Goal: Task Accomplishment & Management: Complete application form

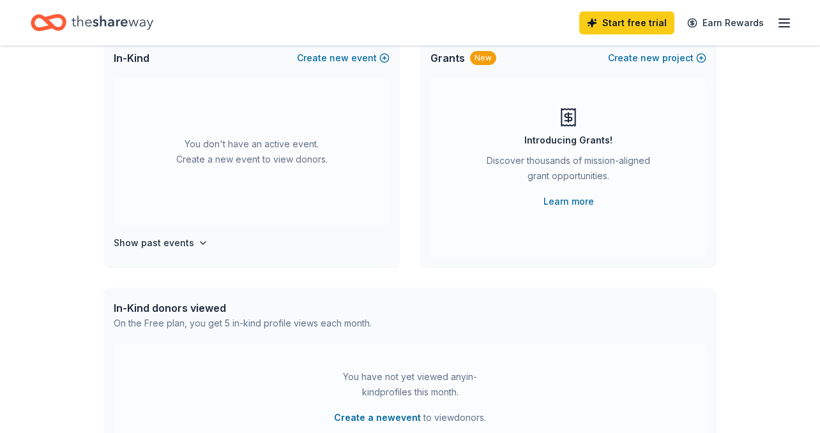
scroll to position [17, 0]
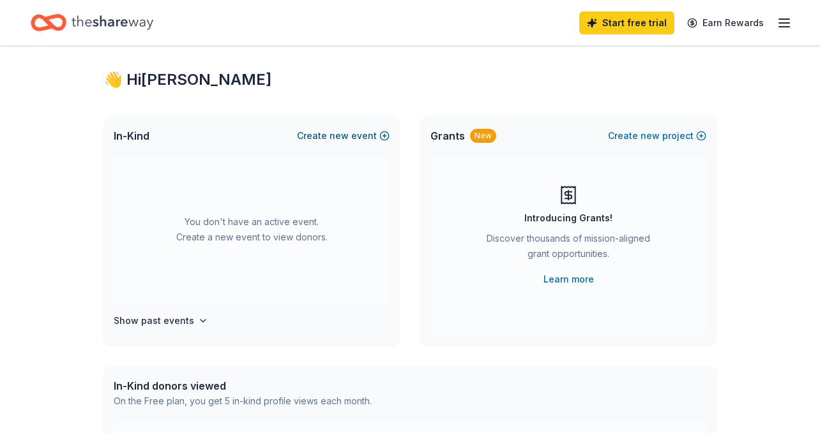
click at [376, 133] on button "Create new event" at bounding box center [343, 135] width 93 height 15
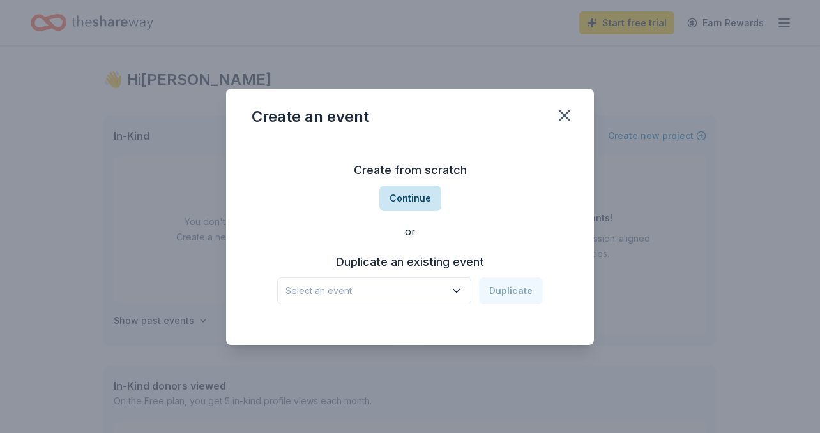
click at [417, 200] on button "Continue" at bounding box center [410, 199] width 62 height 26
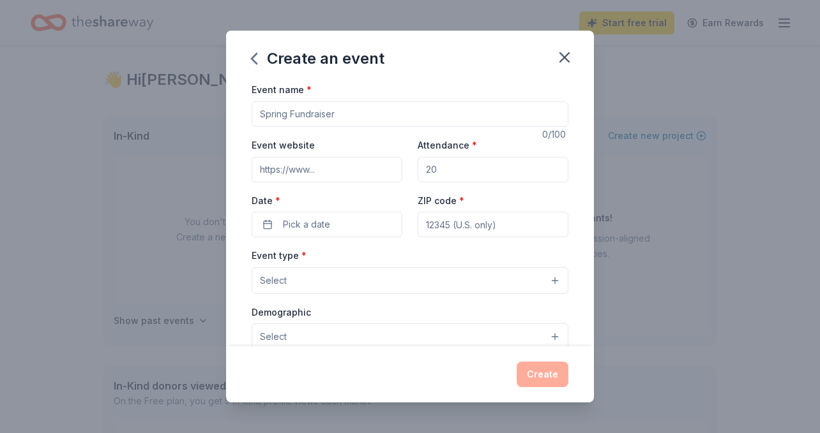
click at [321, 115] on input "Event name *" at bounding box center [409, 114] width 317 height 26
type input "Colores de Vida - Casa de la Familia Gala"
click at [285, 174] on input "Event website" at bounding box center [326, 170] width 151 height 26
paste input "[URL][DOMAIN_NAME]"
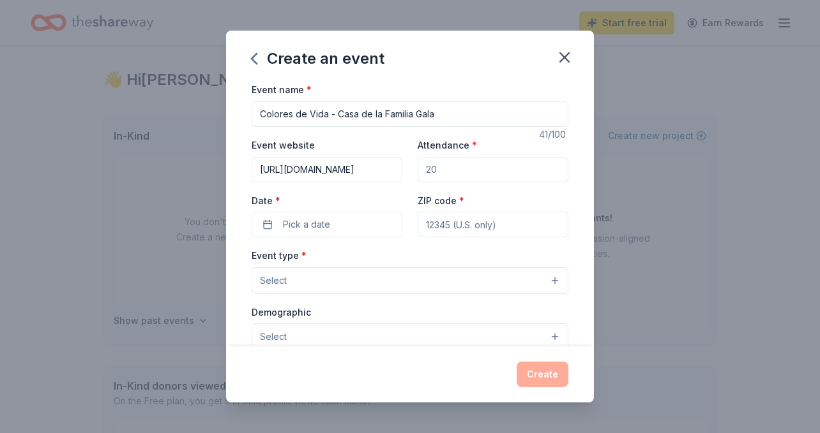
type input "[URL][DOMAIN_NAME]"
click at [436, 171] on input "Attendance *" at bounding box center [492, 170] width 151 height 26
type input "100"
click at [343, 229] on button "Pick a date" at bounding box center [326, 225] width 151 height 26
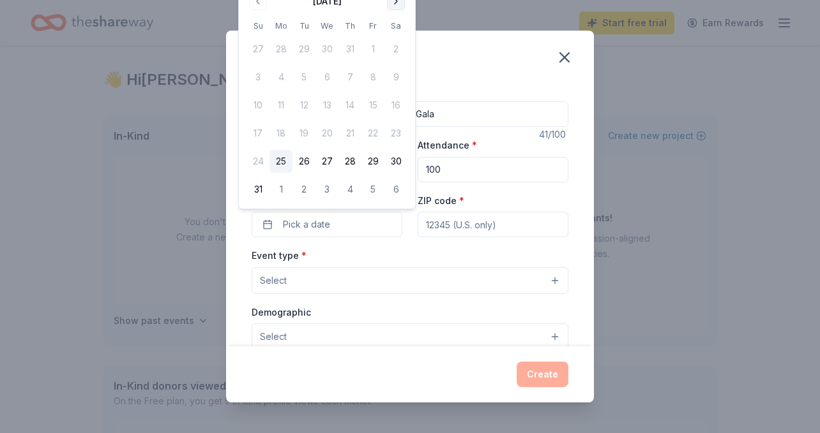
click at [396, 2] on button "Go to next month" at bounding box center [396, 1] width 18 height 18
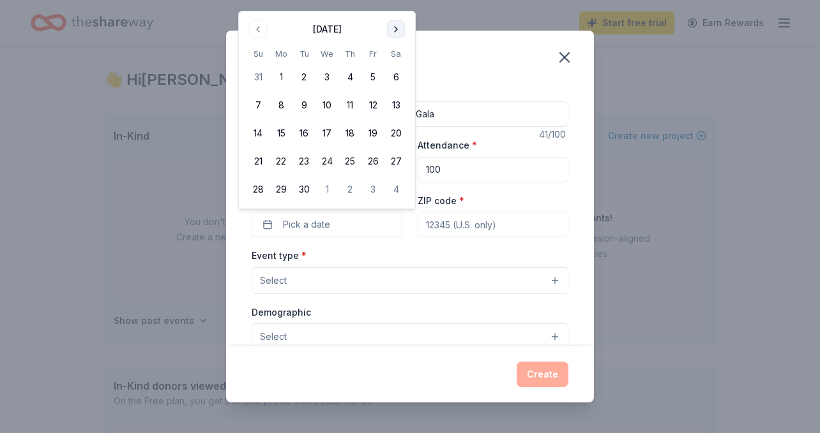
click at [397, 27] on button "Go to next month" at bounding box center [396, 29] width 18 height 18
click at [396, 132] on button "18" at bounding box center [395, 133] width 23 height 23
click at [450, 235] on input "ZIP code *" at bounding box center [492, 225] width 151 height 26
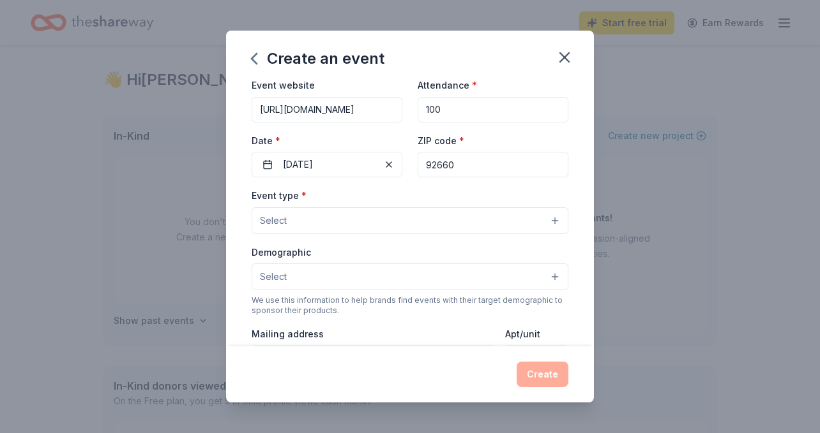
scroll to position [63, 0]
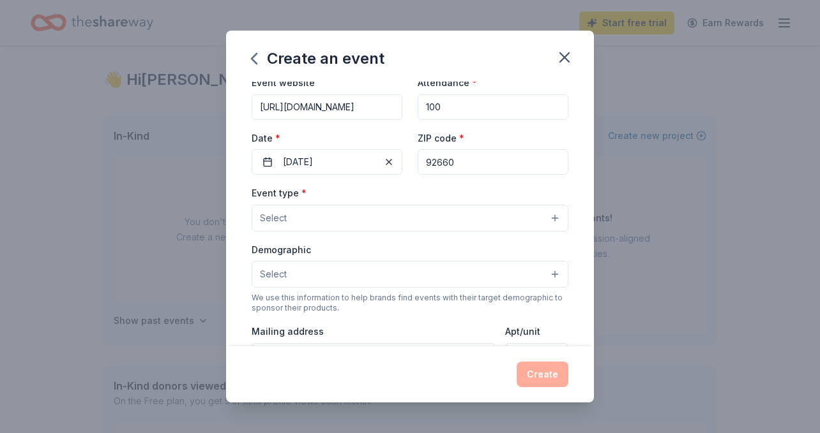
type input "92660"
click at [350, 214] on button "Select" at bounding box center [409, 218] width 317 height 27
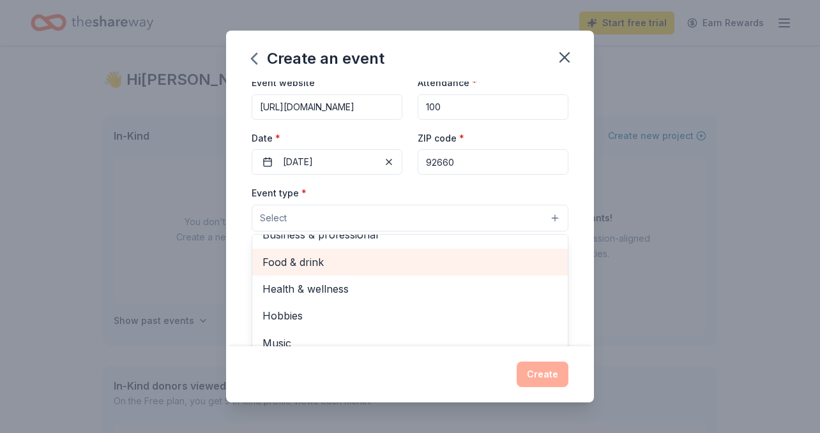
scroll to position [0, 0]
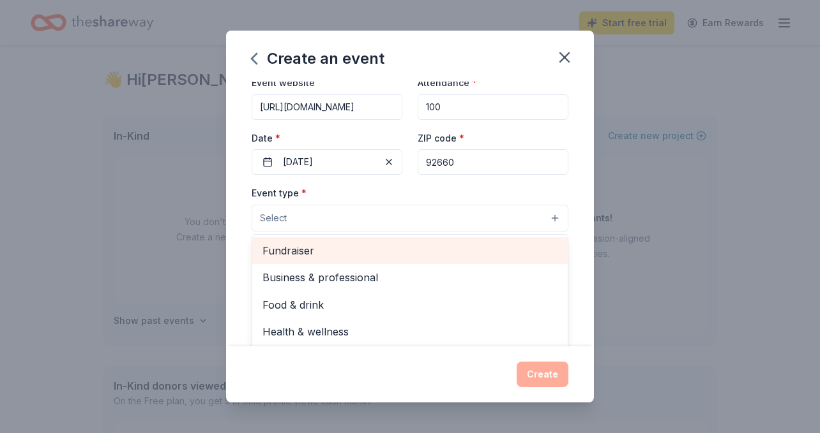
click at [324, 251] on span "Fundraiser" at bounding box center [409, 251] width 295 height 17
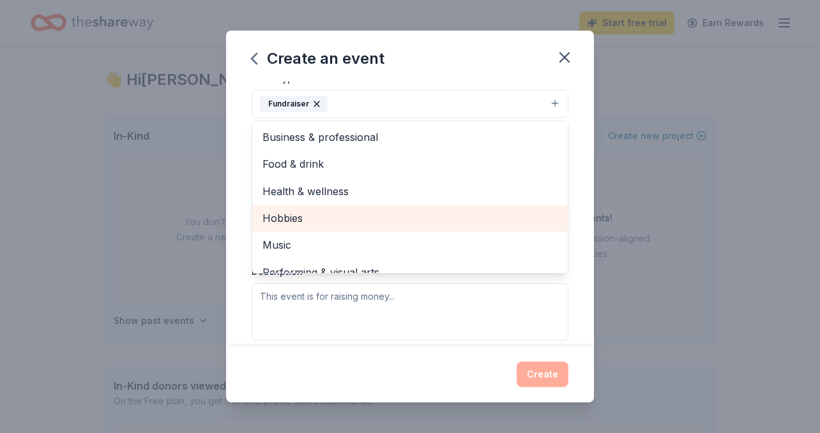
scroll to position [15, 0]
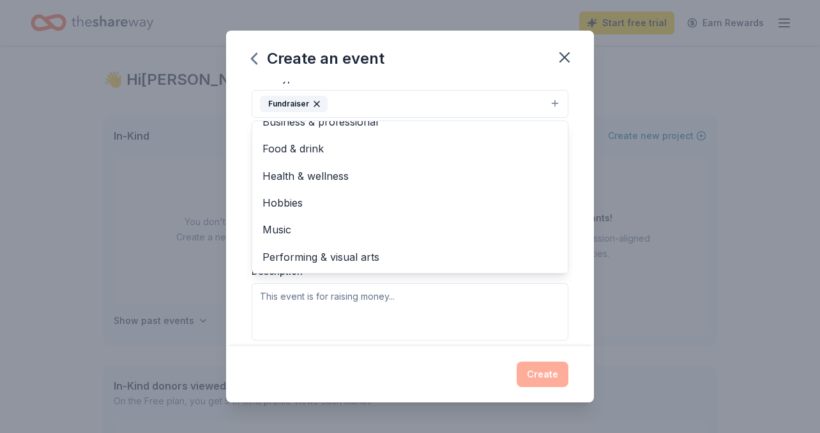
click at [232, 257] on div "Event name * Colores de Vida - Casa de la Familia Gala 41 /100 Event website ht…" at bounding box center [410, 214] width 368 height 264
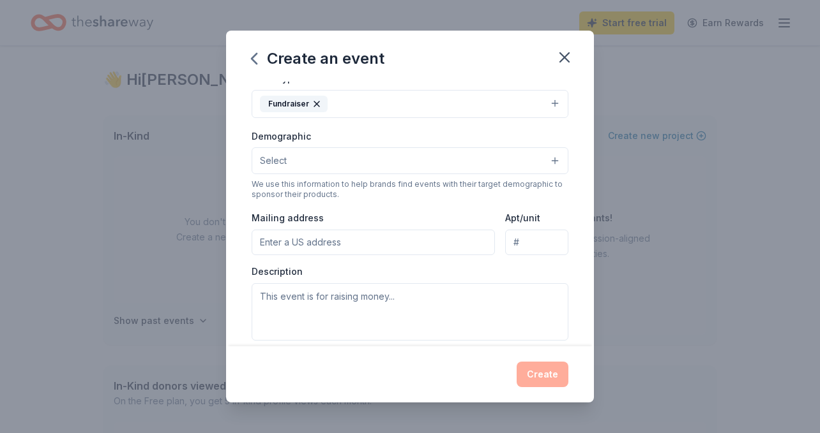
click at [334, 153] on button "Select" at bounding box center [409, 160] width 317 height 27
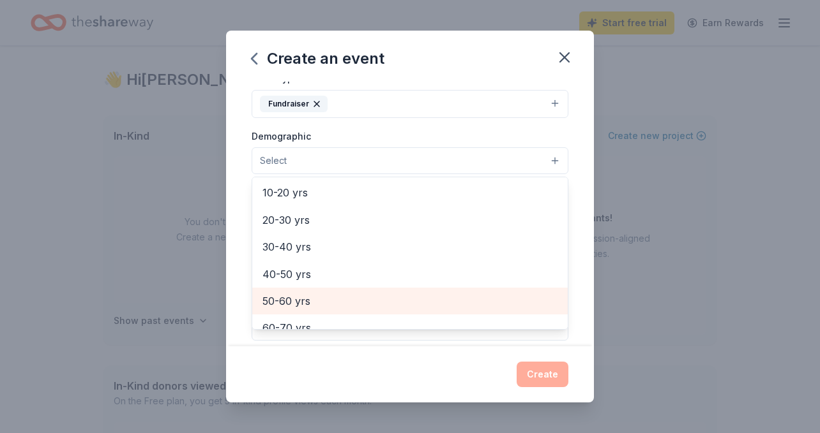
scroll to position [153, 0]
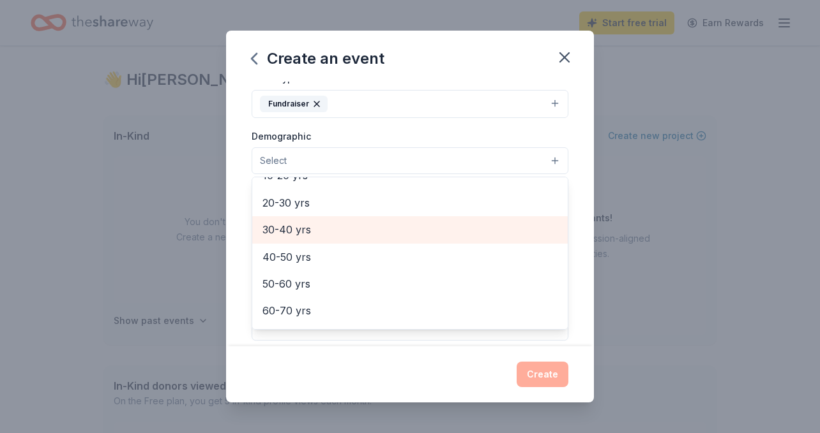
click at [307, 228] on span "30-40 yrs" at bounding box center [409, 229] width 295 height 17
click at [317, 236] on span "40-50 yrs" at bounding box center [409, 231] width 295 height 17
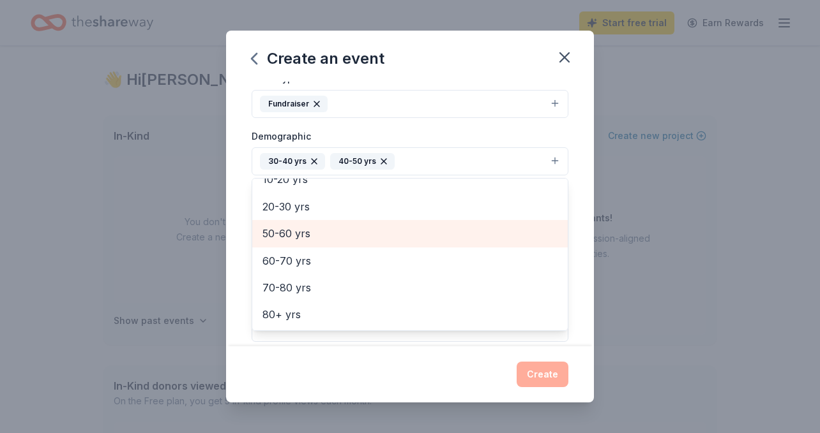
click at [317, 239] on span "50-60 yrs" at bounding box center [409, 233] width 295 height 17
click at [317, 236] on span "20-30 yrs" at bounding box center [409, 233] width 295 height 17
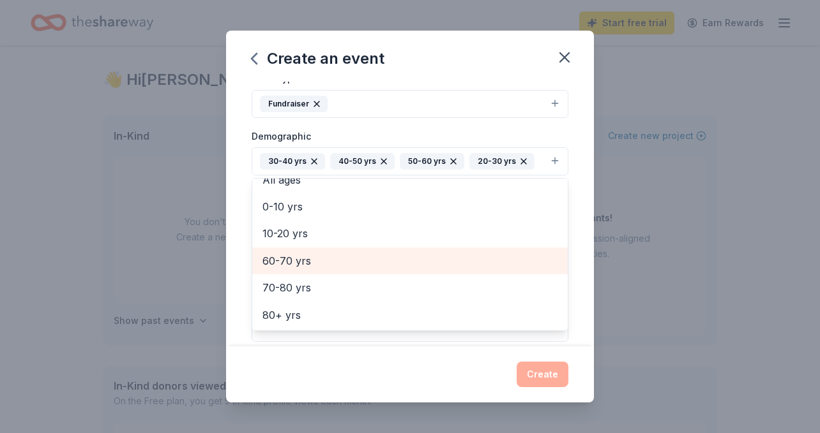
click at [309, 255] on span "60-70 yrs" at bounding box center [409, 261] width 295 height 17
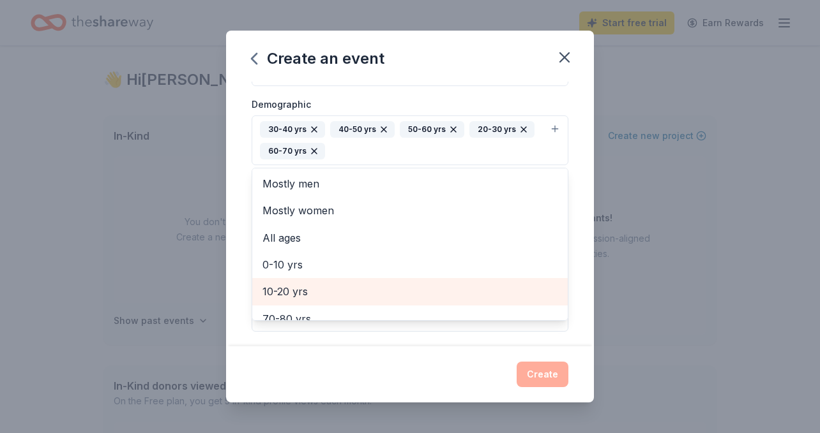
scroll to position [70, 0]
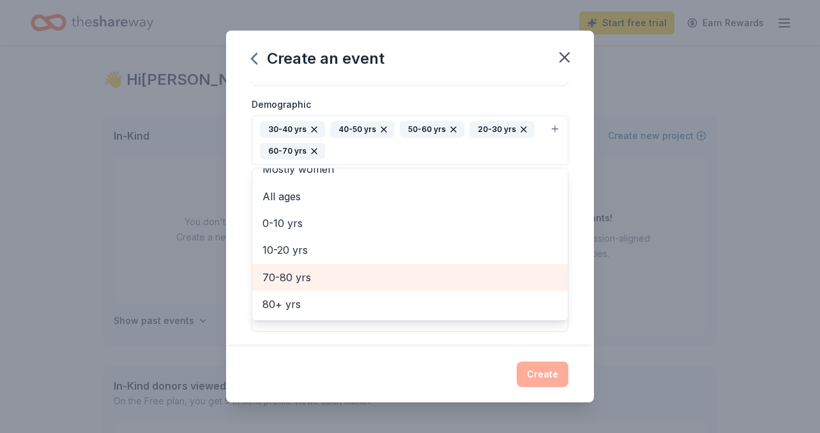
click at [336, 275] on span "70-80 yrs" at bounding box center [409, 277] width 295 height 17
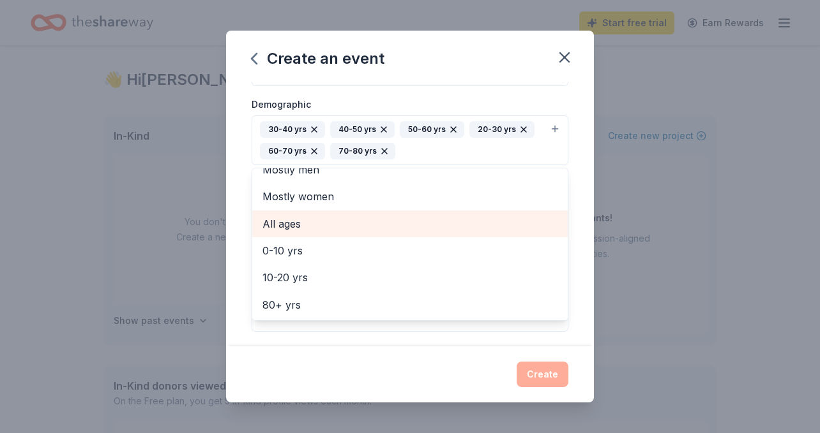
scroll to position [0, 0]
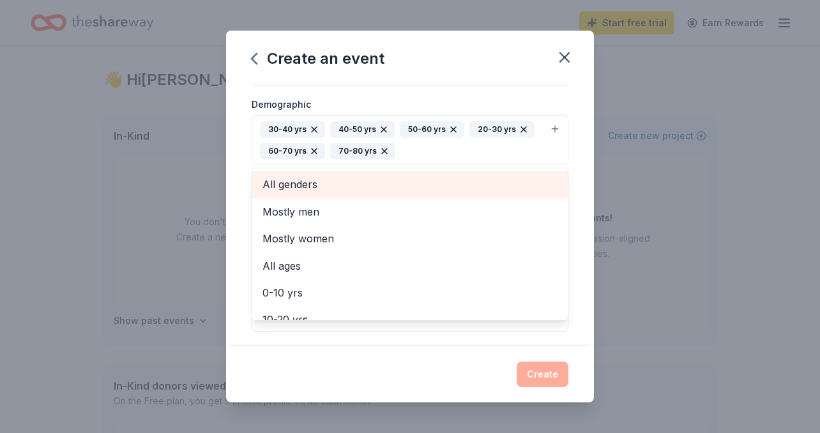
click at [346, 184] on span "All genders" at bounding box center [409, 184] width 295 height 17
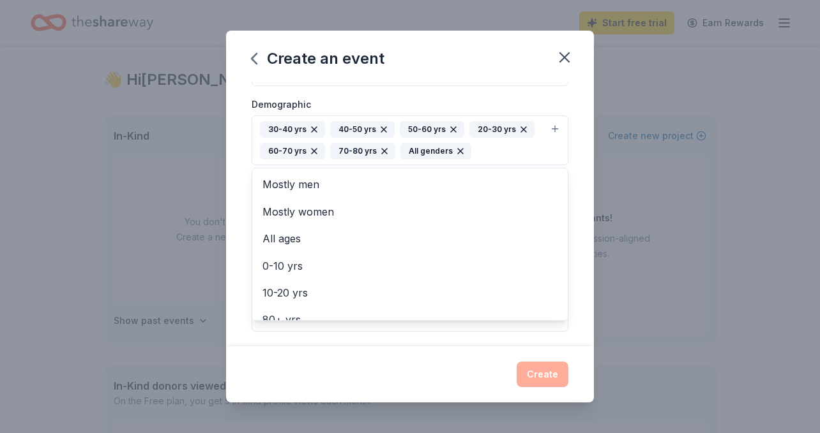
click at [452, 358] on div "Create an event Event name * Colores de Vida - Casa de la Familia Gala 41 /100 …" at bounding box center [410, 216] width 368 height 371
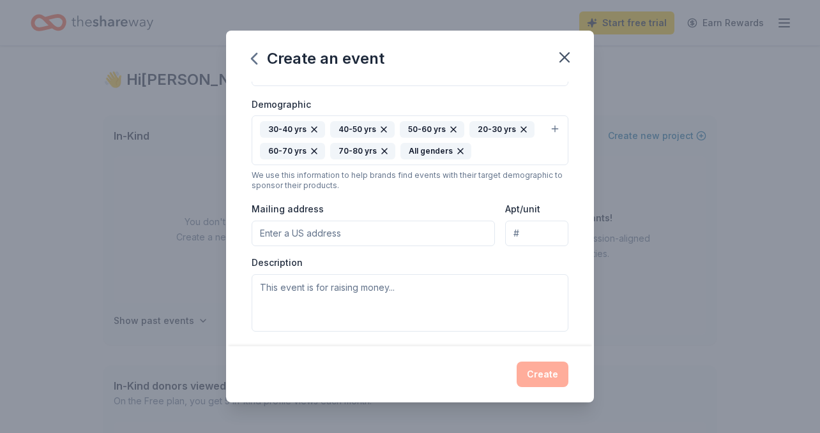
scroll to position [246, 0]
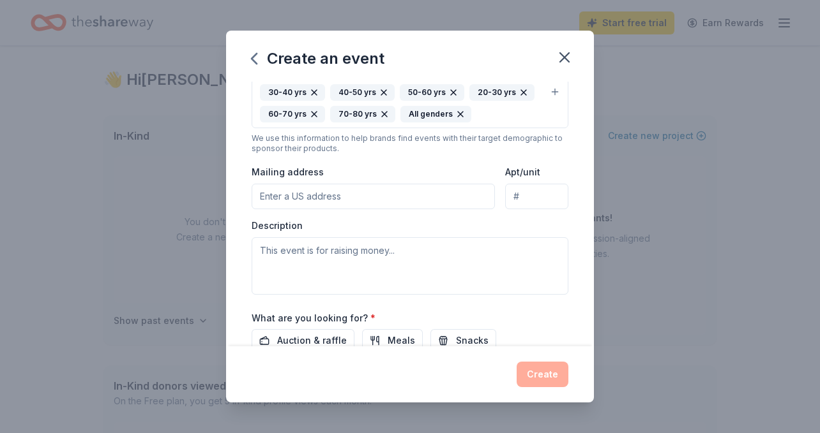
click at [340, 201] on input "Mailing address" at bounding box center [372, 197] width 243 height 26
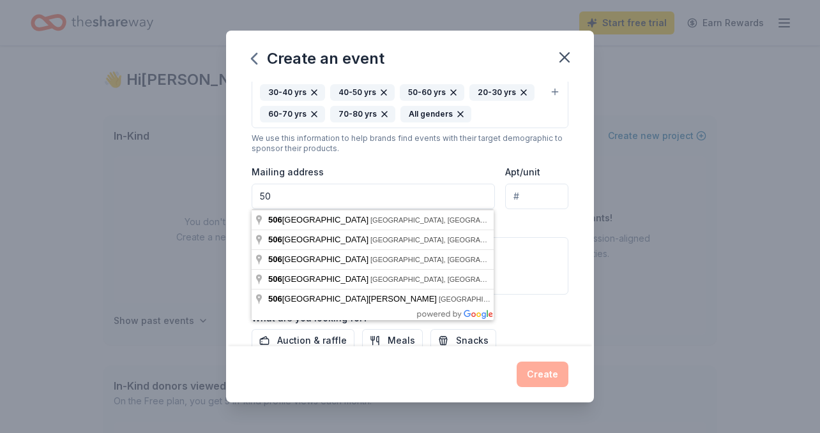
type input "5"
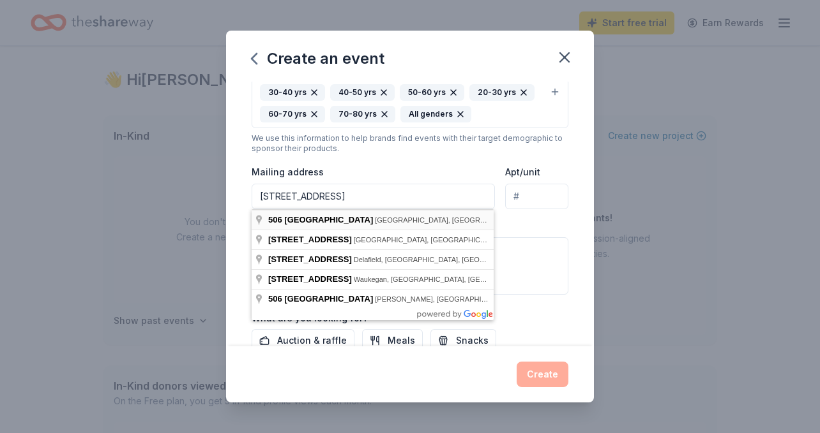
type input "506 North Genesee Avenue, Los Angeles, CA, 90036"
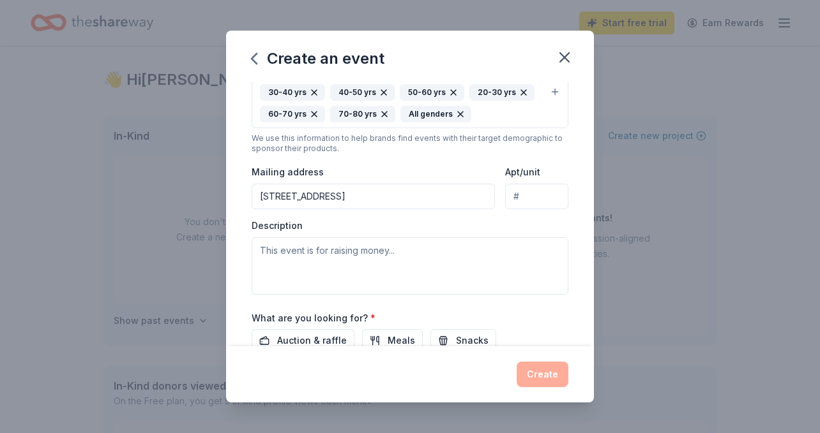
click at [526, 199] on input "Apt/unit" at bounding box center [536, 197] width 63 height 26
type input "1/2"
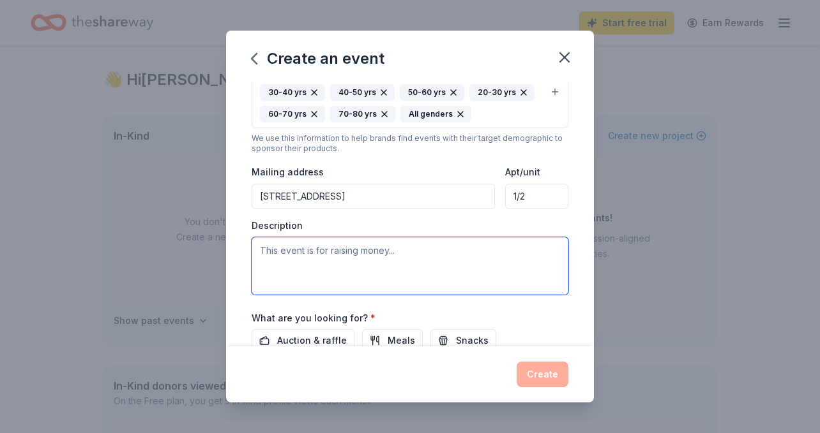
click at [428, 252] on textarea at bounding box center [409, 265] width 317 height 57
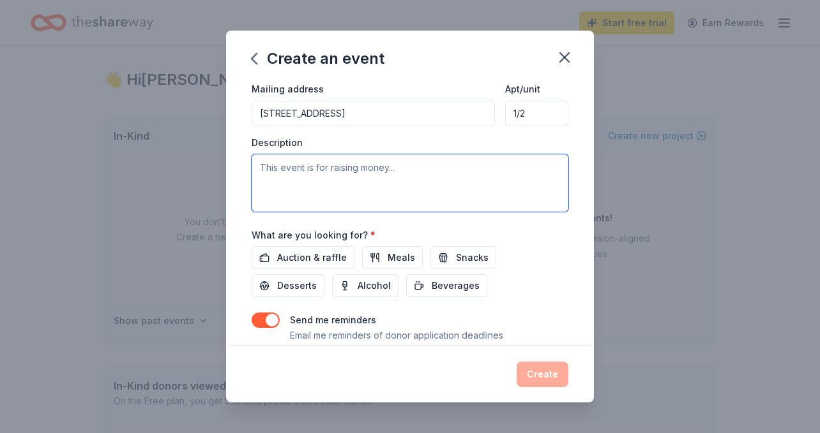
scroll to position [333, 0]
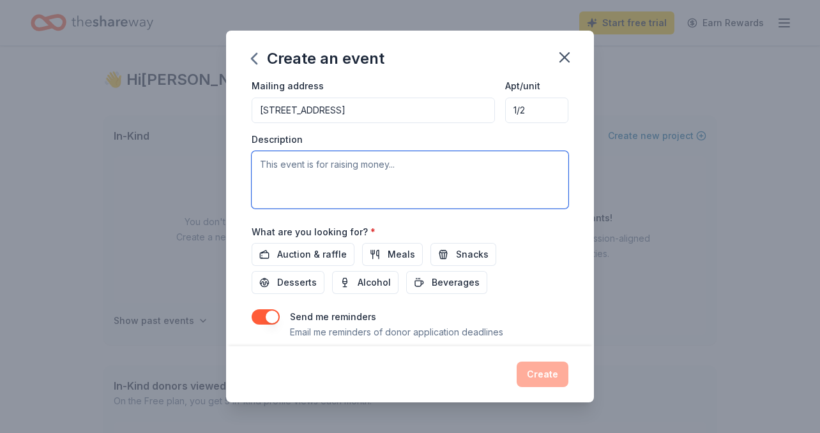
paste textarea "We are excited to announce our upcoming fundraising Gala, a heartfelt celebrati…"
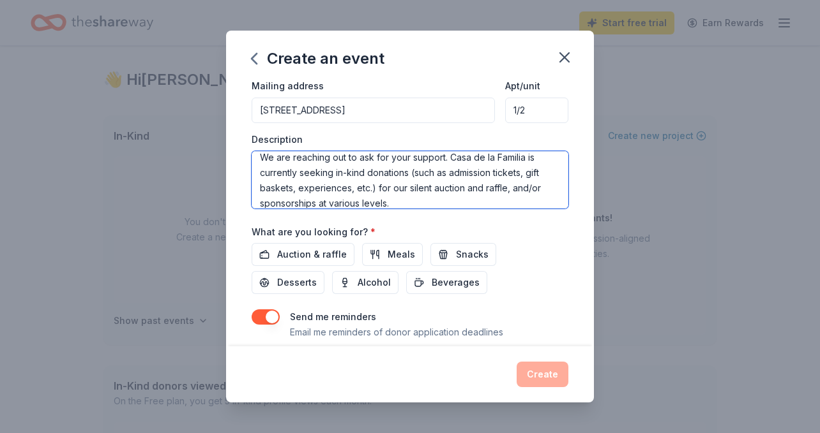
scroll to position [0, 0]
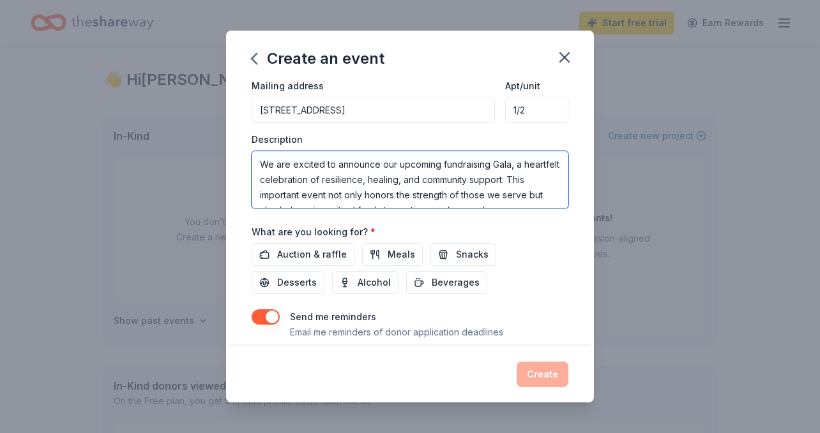
click at [259, 166] on textarea "We are excited to announce our upcoming fundraising Gala, a heartfelt celebrati…" at bounding box center [409, 179] width 317 height 57
paste textarea "Casa de la Familia (EIN 33-0704378), a local Southern California nonprofit dedi…"
click at [426, 166] on textarea "Casa de la Familia (EIN 33-0704378), a local Southern California nonprofit dedi…" at bounding box center [409, 179] width 317 height 57
click at [417, 168] on textarea "Casa de la Familia (EIN 33-0704378), is a local Southern California nonprofit d…" at bounding box center [409, 179] width 317 height 57
click at [494, 165] on textarea "Casa de la Familia (EIN 33-0704378) is a local Southern California nonprofit de…" at bounding box center [409, 179] width 317 height 57
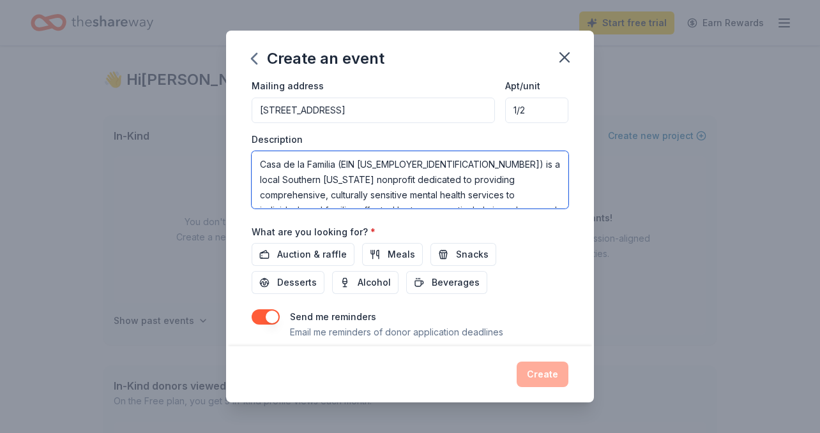
drag, startPoint x: 498, startPoint y: 165, endPoint x: 458, endPoint y: 165, distance: 39.6
click at [458, 165] on textarea "Casa de la Familia (EIN 33-0704378) is a local Southern California nonprofit de…" at bounding box center [409, 179] width 317 height 57
click at [487, 170] on textarea "Casa de la Familia (EIN 33-0704378) is a local Southern California nonprofit de…" at bounding box center [409, 179] width 317 height 57
click at [507, 167] on textarea "Casa de la Familia (EIN 33-0704378) is a local California nonprofit dedicated t…" at bounding box center [409, 179] width 317 height 57
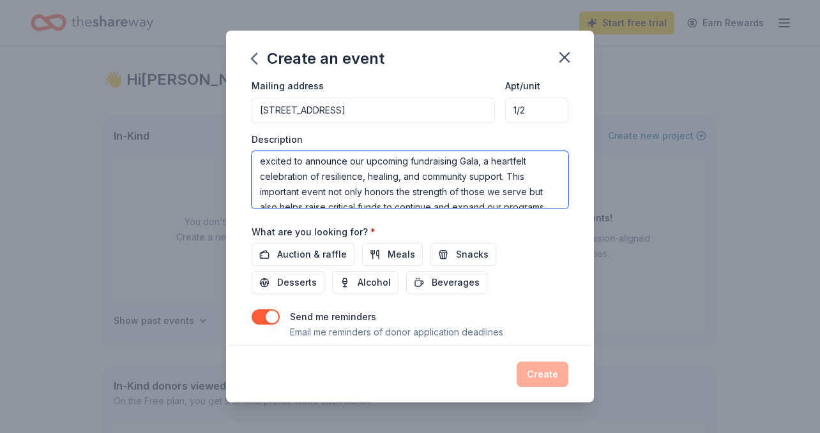
scroll to position [65, 0]
click at [402, 176] on textarea "Casa de la Familia (EIN 33-0704378) is a local California nonprofit dedicated t…" at bounding box center [409, 179] width 317 height 57
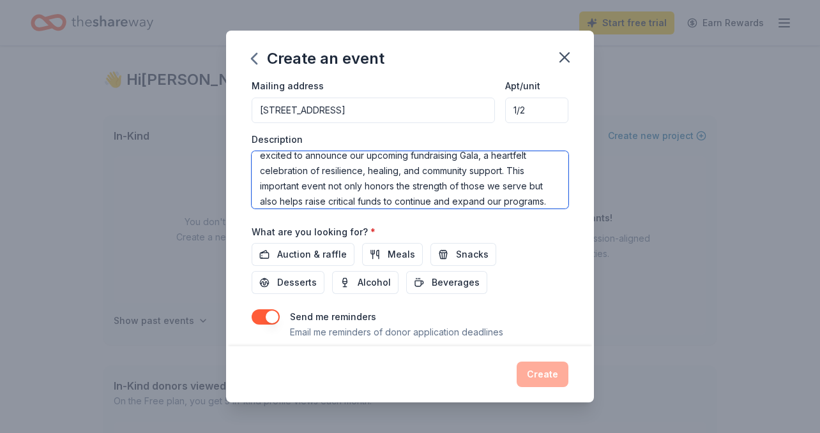
scroll to position [73, 0]
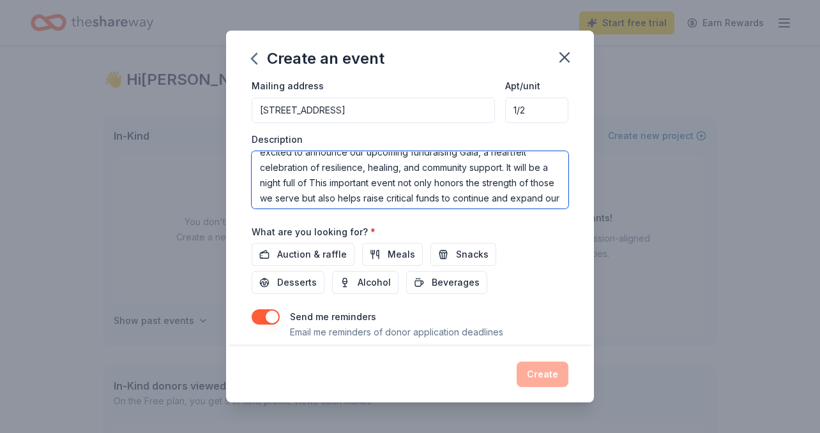
drag, startPoint x: 495, startPoint y: 165, endPoint x: 445, endPoint y: 169, distance: 49.9
click at [445, 169] on textarea "Casa de la Familia (EIN 33-0704378) is a local California nonprofit dedicated t…" at bounding box center [409, 179] width 317 height 57
paste textarea "filled with delicious food, drinks, live music, a silent auction, and more."
click at [447, 169] on textarea at bounding box center [409, 179] width 317 height 57
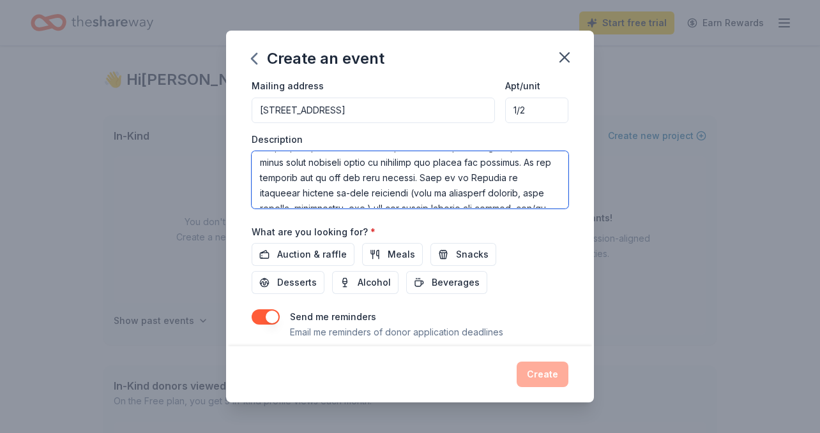
click at [378, 179] on textarea at bounding box center [409, 179] width 317 height 57
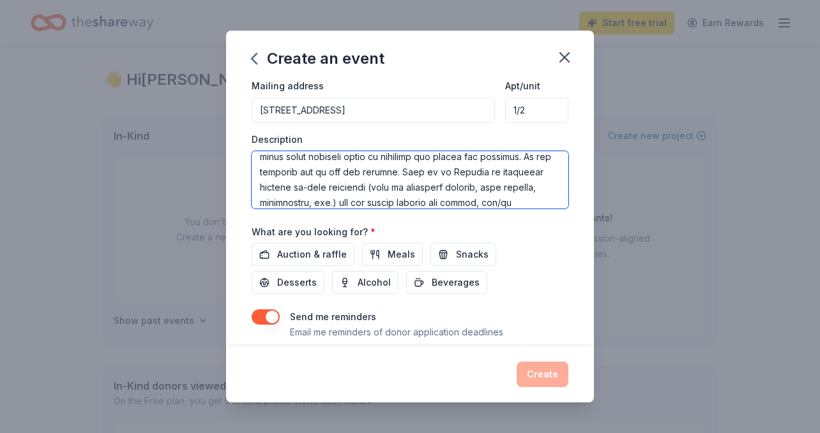
scroll to position [126, 0]
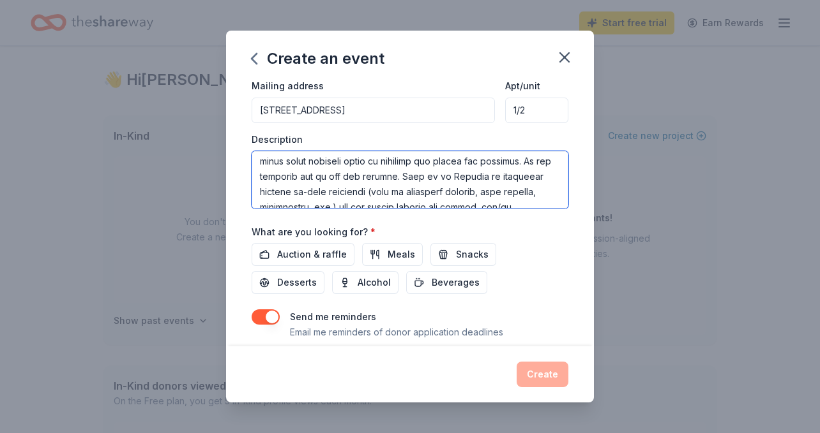
drag, startPoint x: 393, startPoint y: 178, endPoint x: 505, endPoint y: 159, distance: 114.0
click at [505, 159] on textarea at bounding box center [409, 179] width 317 height 57
paste textarea "seeking in-kind donations and corporate sponsors to help make this event a succ…"
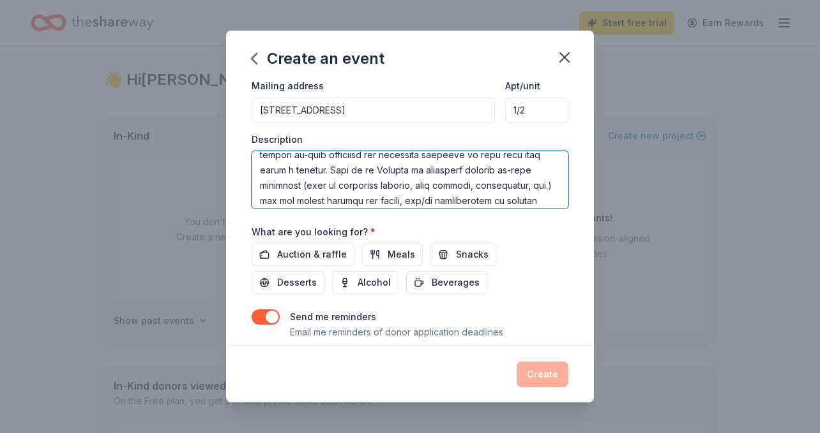
scroll to position [152, 0]
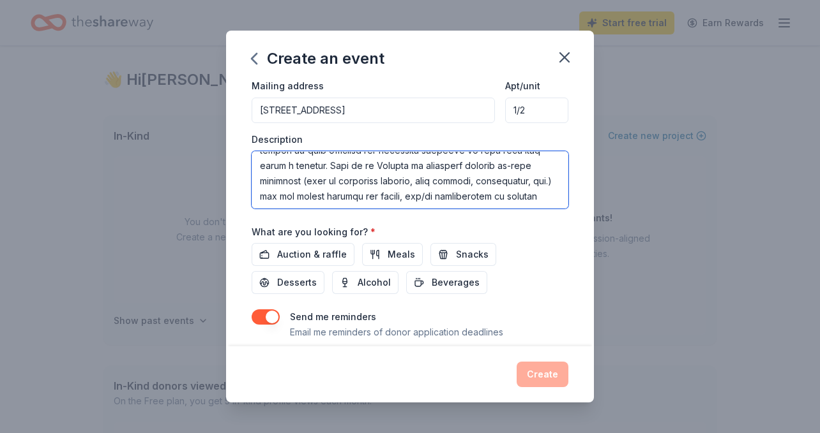
drag, startPoint x: 560, startPoint y: 199, endPoint x: 333, endPoint y: 166, distance: 229.0
click at [333, 166] on textarea at bounding box center [409, 179] width 317 height 57
click at [373, 177] on textarea at bounding box center [409, 179] width 317 height 57
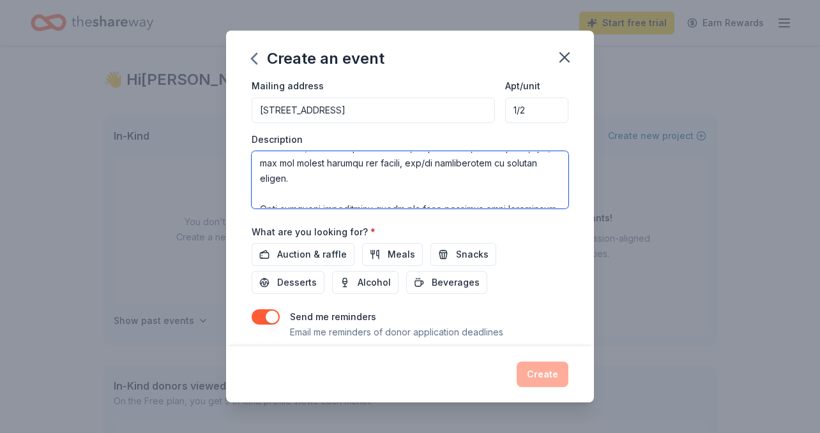
scroll to position [183, 0]
drag, startPoint x: 332, startPoint y: 172, endPoint x: 557, endPoint y: 167, distance: 225.4
click at [557, 167] on textarea at bounding box center [409, 179] width 317 height 57
click at [553, 165] on textarea at bounding box center [409, 179] width 317 height 57
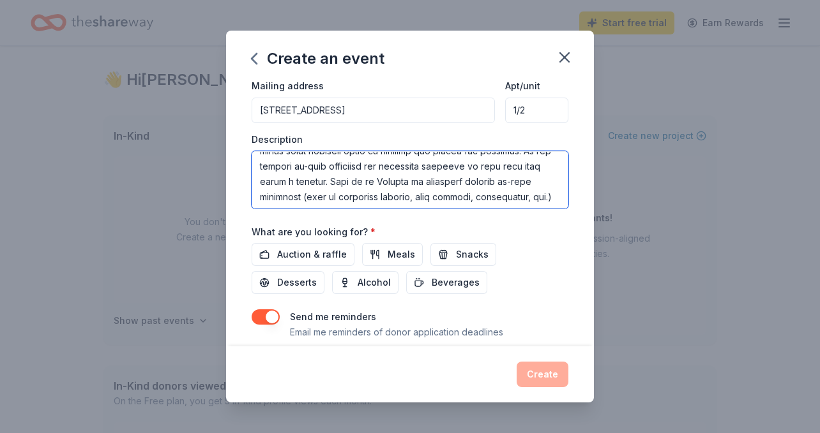
scroll to position [161, 0]
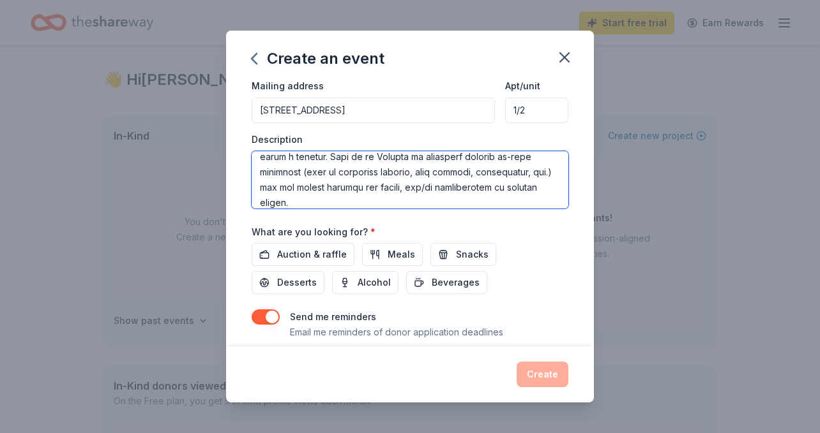
drag, startPoint x: 555, startPoint y: 184, endPoint x: 334, endPoint y: 164, distance: 221.7
click at [334, 164] on textarea at bounding box center [409, 179] width 317 height 57
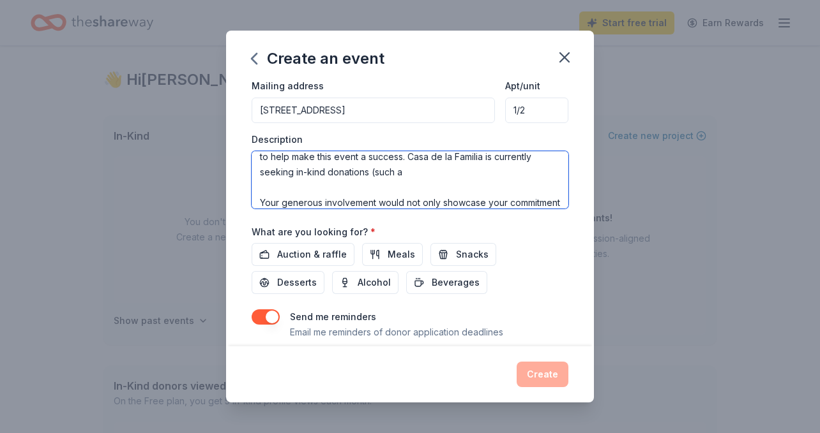
drag, startPoint x: 346, startPoint y: 175, endPoint x: 333, endPoint y: 160, distance: 19.5
click at [333, 160] on textarea "Casa de la Familia (EIN 33-0704378) is a local California nonprofit dedicated t…" at bounding box center [409, 179] width 317 height 57
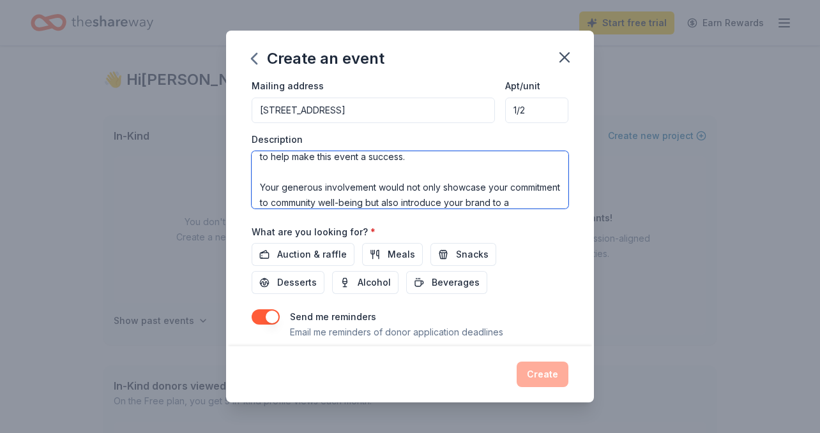
scroll to position [160, 0]
click at [347, 177] on textarea "Casa de la Familia (EIN [US_EMPLOYER_IDENTIFICATION_NUMBER]) is a local [US_STA…" at bounding box center [409, 179] width 317 height 57
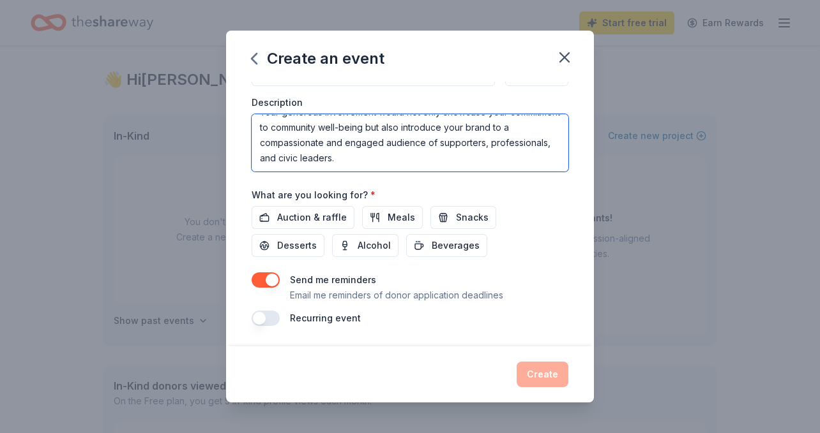
scroll to position [370, 0]
type textarea "Casa de la Familia (EIN [US_EMPLOYER_IDENTIFICATION_NUMBER]) is a local [US_STA…"
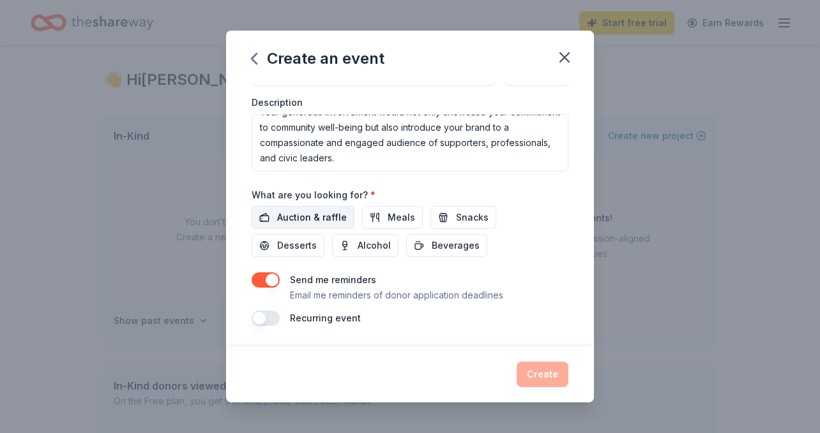
click at [318, 218] on span "Auction & raffle" at bounding box center [312, 217] width 70 height 15
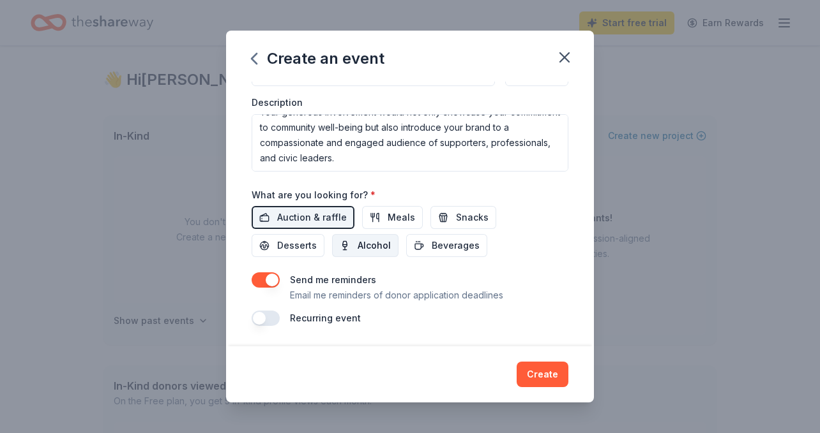
click at [357, 244] on span "Alcohol" at bounding box center [373, 245] width 33 height 15
click at [431, 244] on span "Beverages" at bounding box center [455, 245] width 48 height 15
click at [431, 245] on span "Beverages" at bounding box center [455, 245] width 48 height 15
click at [387, 219] on span "Meals" at bounding box center [400, 217] width 27 height 15
click at [271, 280] on button "button" at bounding box center [265, 280] width 28 height 15
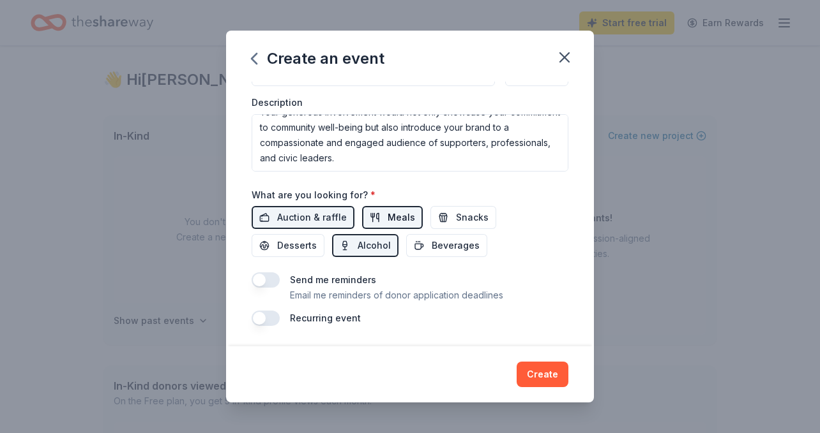
click at [387, 221] on span "Meals" at bounding box center [400, 217] width 27 height 15
click at [431, 250] on span "Beverages" at bounding box center [455, 245] width 48 height 15
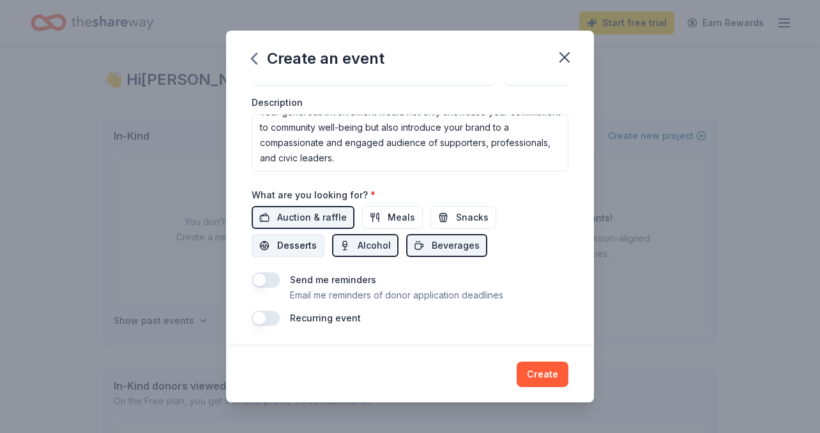
click at [317, 238] on span "Desserts" at bounding box center [297, 245] width 40 height 15
click at [549, 370] on button "Create" at bounding box center [542, 375] width 52 height 26
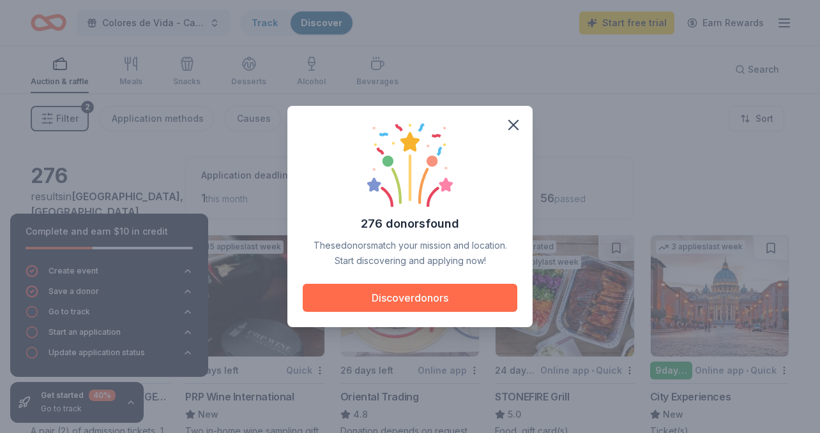
click at [438, 295] on button "Discover donors" at bounding box center [410, 298] width 214 height 28
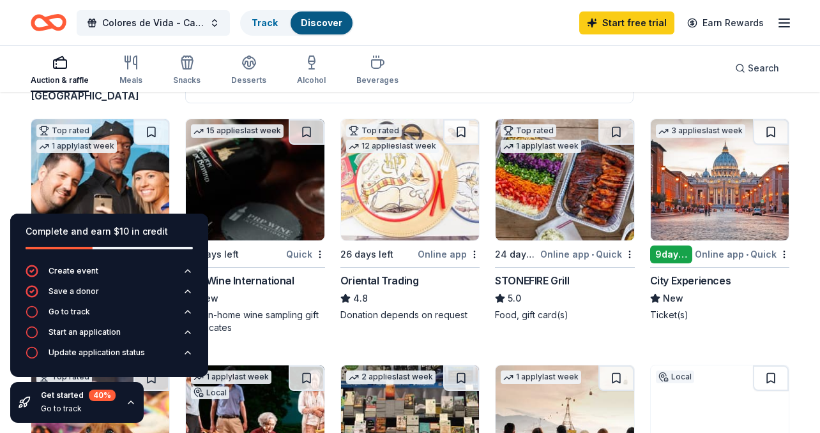
scroll to position [117, 0]
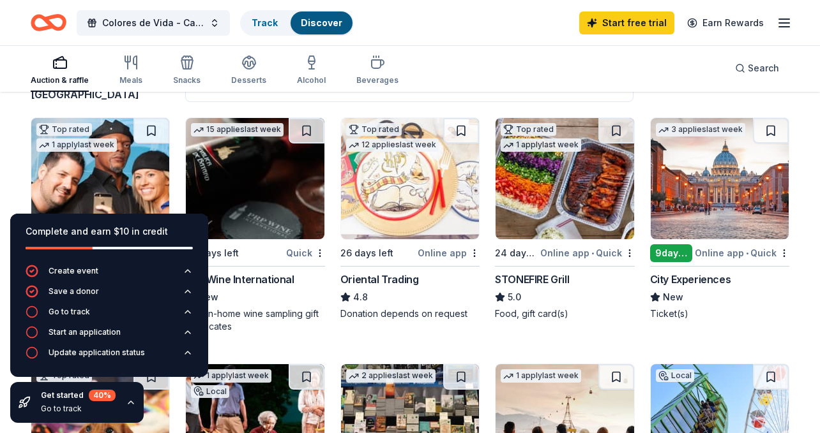
click at [429, 91] on div "17 in October" at bounding box center [465, 81] width 77 height 20
click at [94, 233] on div "Complete and earn $10 in credit" at bounding box center [109, 231] width 167 height 15
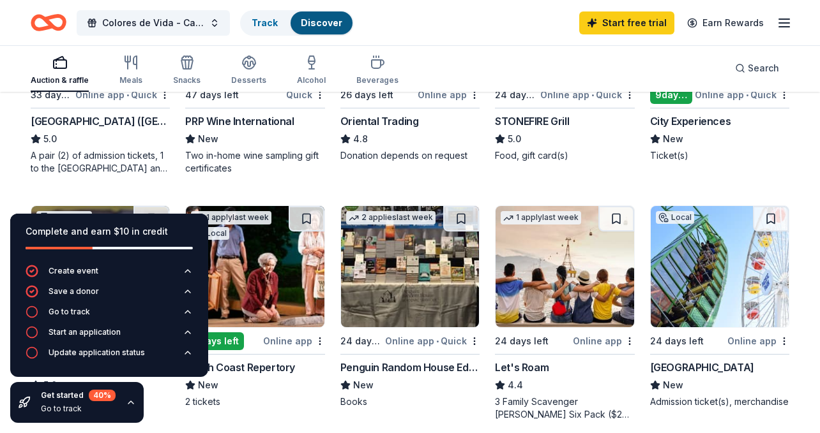
scroll to position [276, 0]
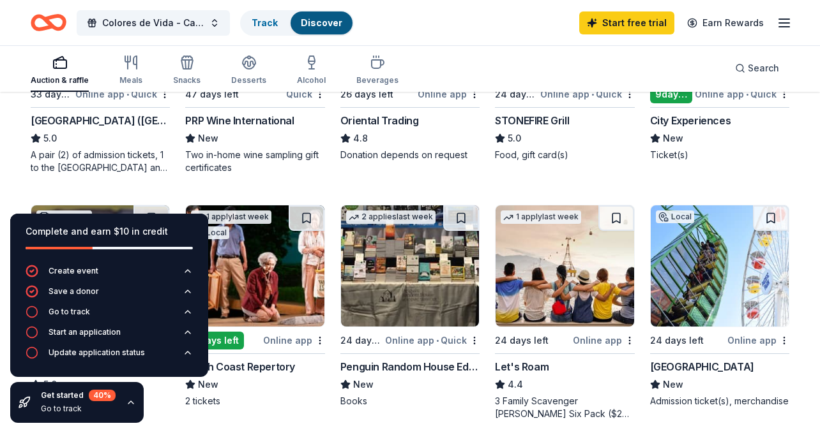
click at [262, 128] on div "PRP Wine International" at bounding box center [239, 120] width 109 height 15
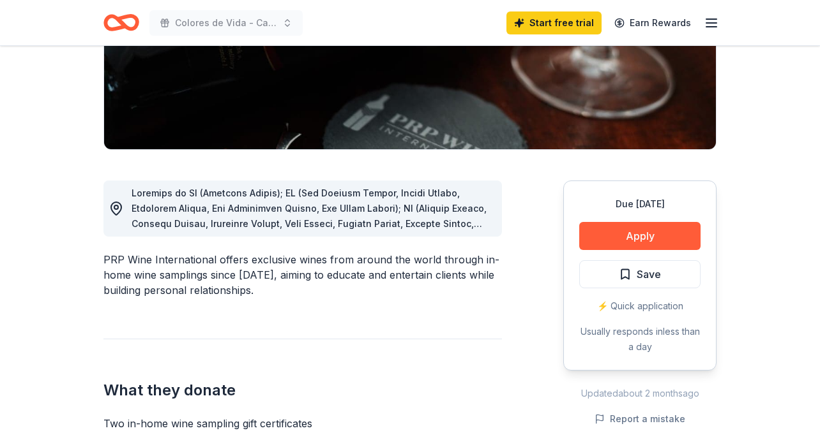
scroll to position [261, 0]
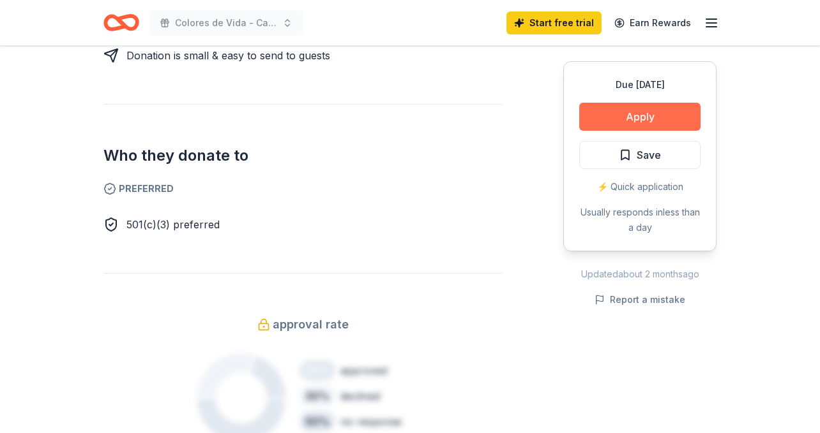
click at [646, 116] on button "Apply" at bounding box center [639, 117] width 121 height 28
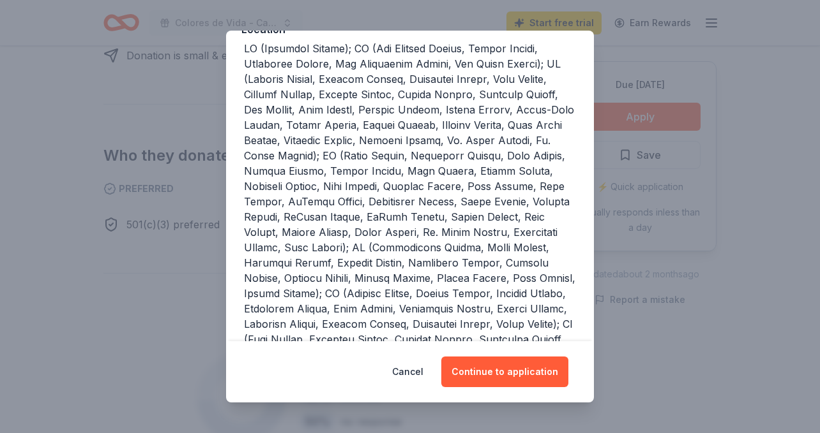
scroll to position [440, 0]
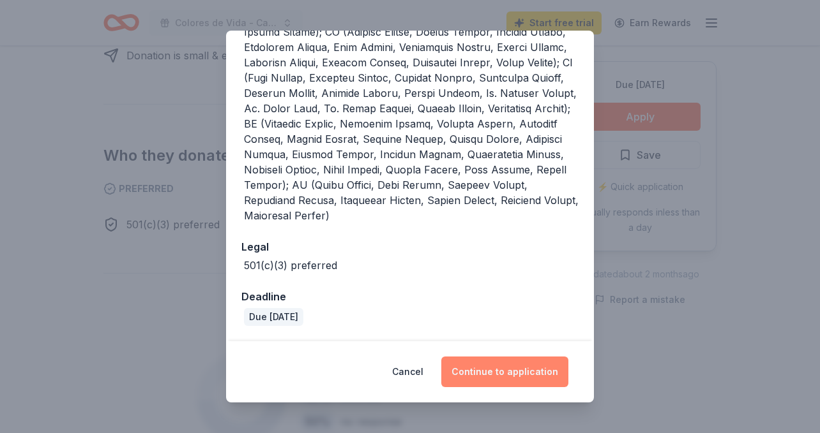
click at [476, 371] on button "Continue to application" at bounding box center [504, 372] width 127 height 31
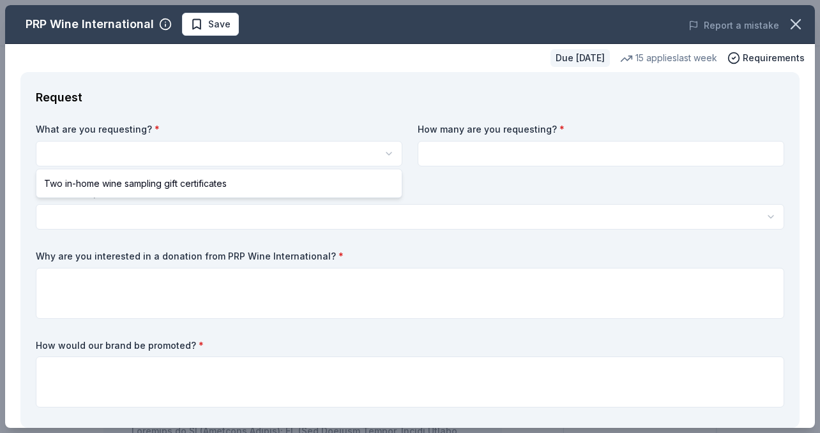
select select "Two in-home wine sampling gift certificates"
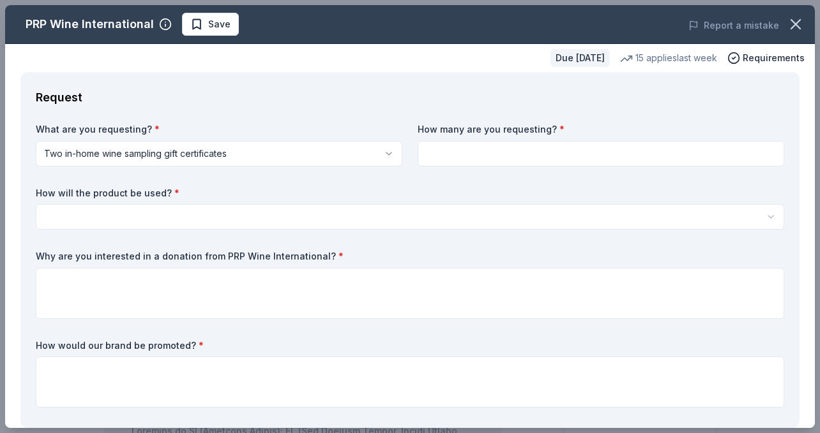
click at [484, 158] on input at bounding box center [600, 154] width 366 height 26
type input "1"
type input "2"
type input "1"
type input "2"
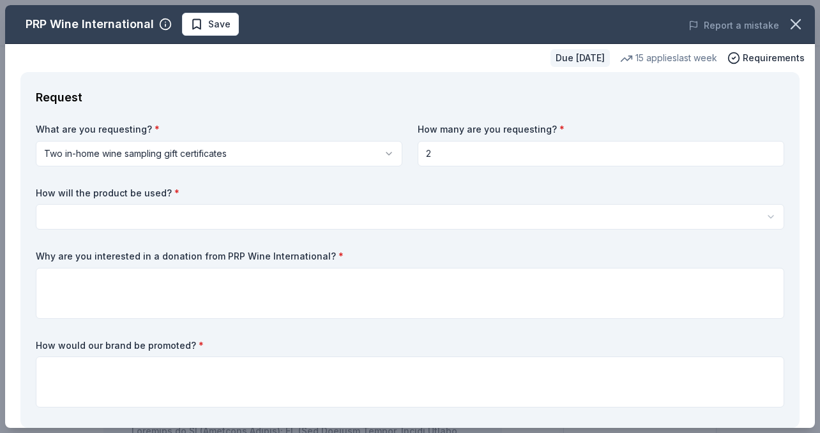
click at [318, 227] on html "Colores de Vida - Casa de la Familia Gala Save Apply Due [DATE] Share PRP Wine …" at bounding box center [410, 216] width 820 height 433
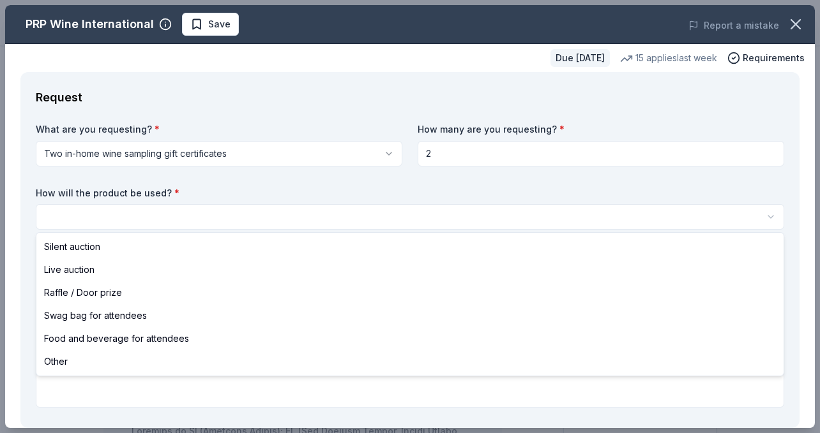
select select "silentAuction"
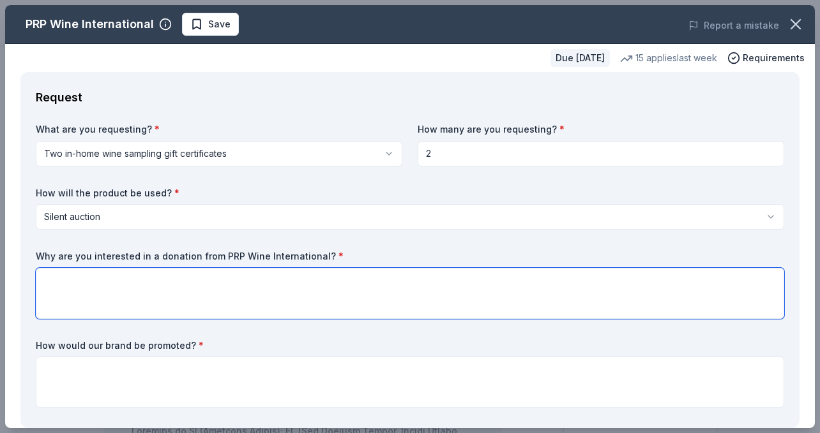
click at [269, 280] on textarea at bounding box center [410, 293] width 748 height 51
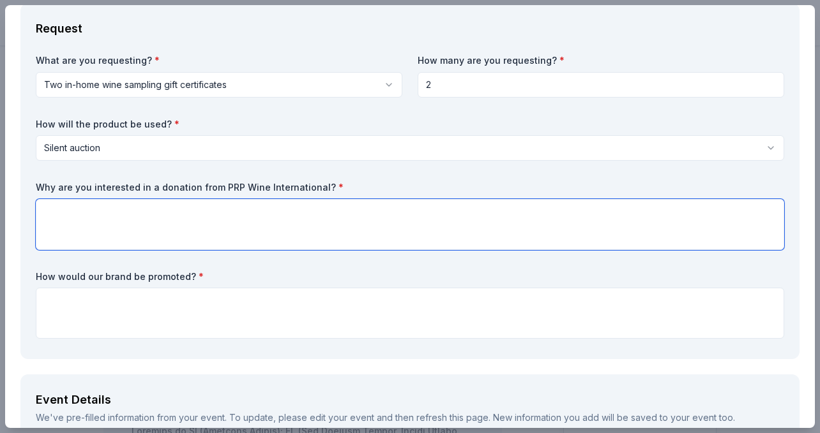
scroll to position [127, 0]
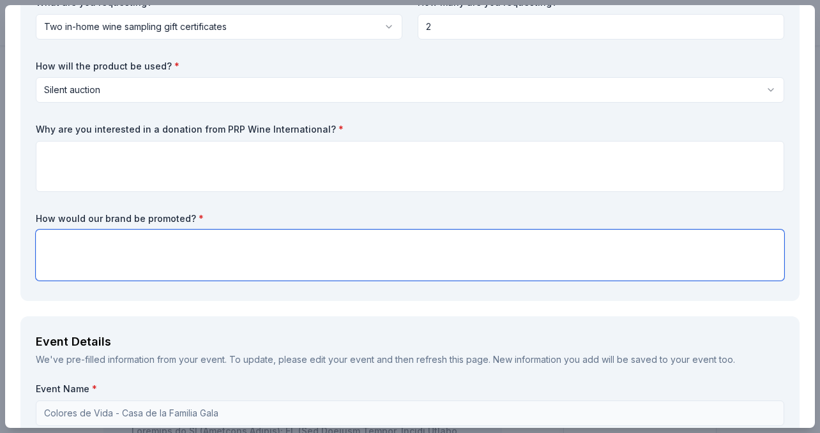
click at [403, 260] on textarea at bounding box center [410, 255] width 748 height 51
